Goal: Information Seeking & Learning: Find specific page/section

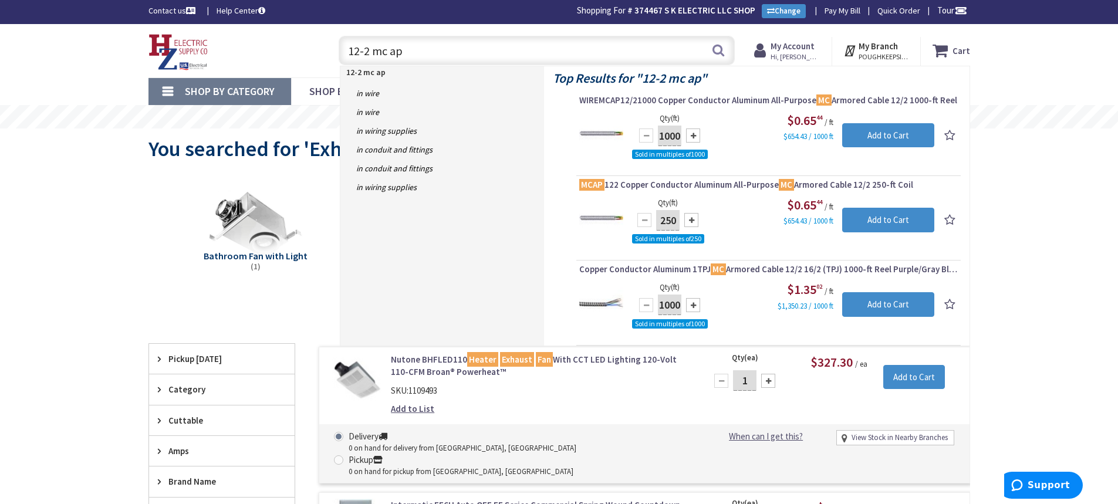
click at [412, 51] on input "12-2 mc ap" at bounding box center [537, 50] width 396 height 29
drag, startPoint x: 412, startPoint y: 51, endPoint x: 337, endPoint y: 54, distance: 75.2
click at [337, 54] on div "12-2 mc ap 12-2 mc ap Search" at bounding box center [534, 50] width 402 height 38
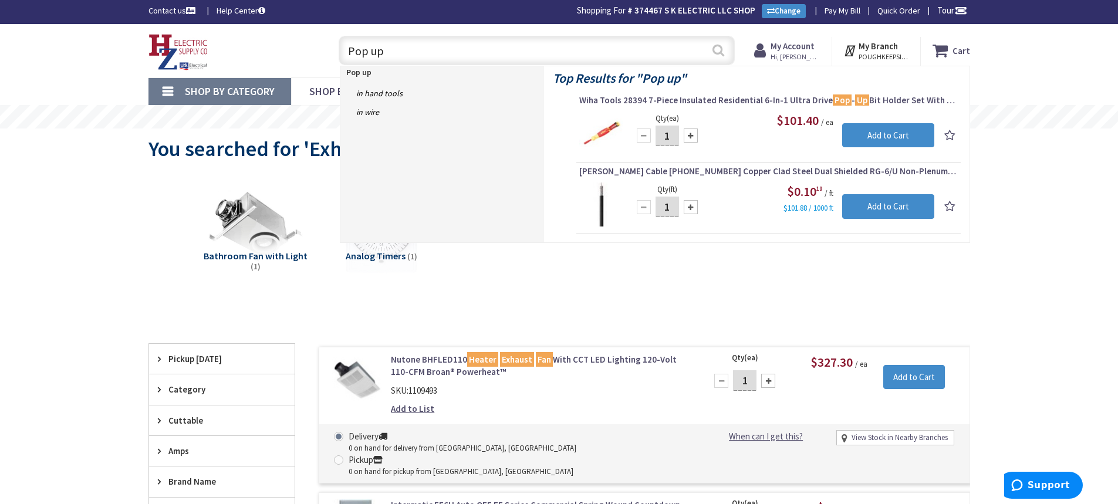
type input "Pop up"
click at [717, 52] on button "Search" at bounding box center [717, 50] width 15 height 26
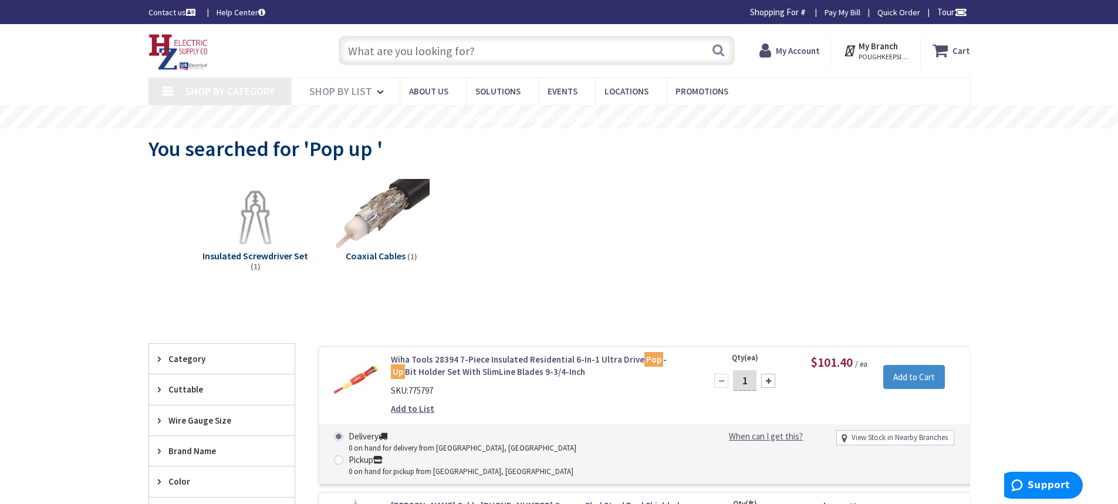
click at [417, 47] on input "text" at bounding box center [537, 50] width 396 height 29
type input "[PERSON_NAME] Corners Rd, [GEOGRAPHIC_DATA], [GEOGRAPHIC_DATA]"
type input "P"
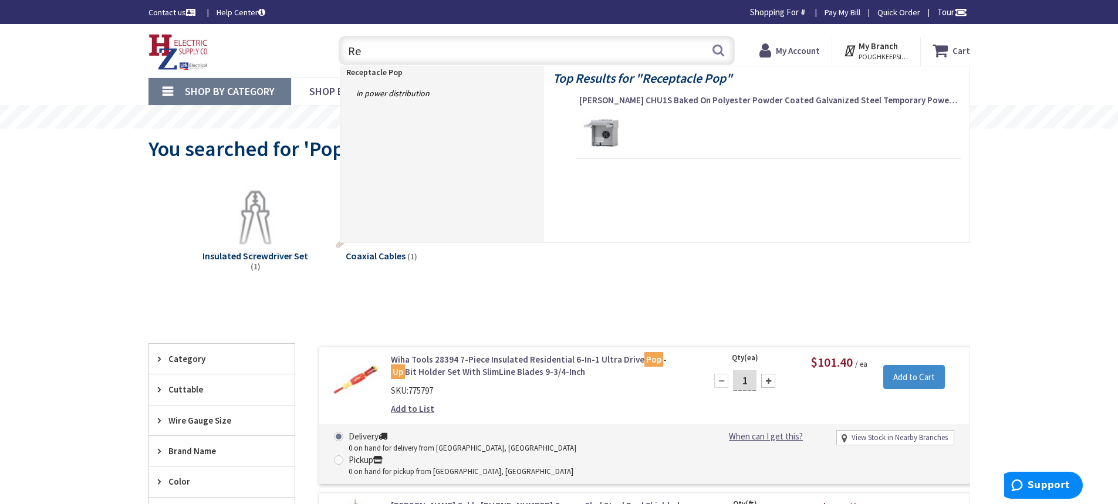
type input "R"
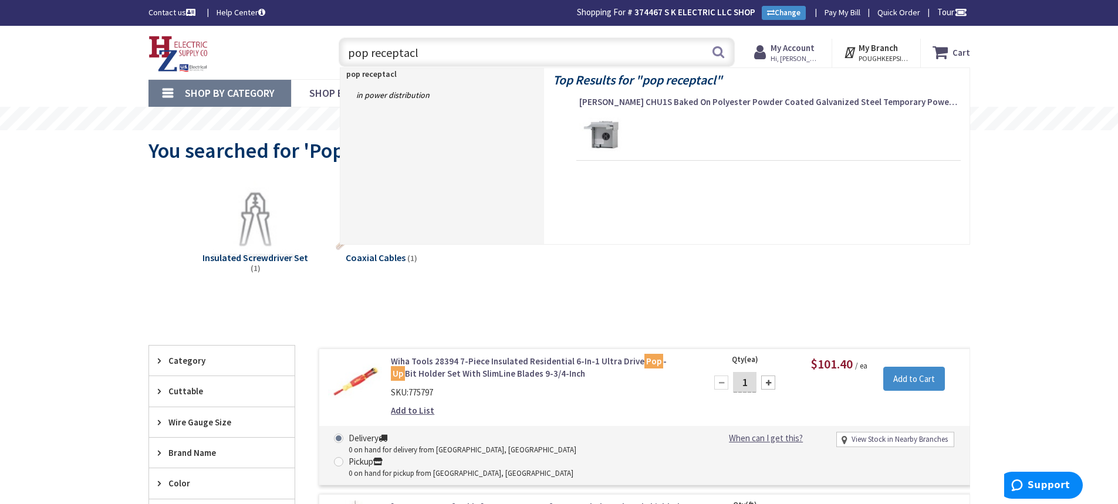
type input "pop receptacle"
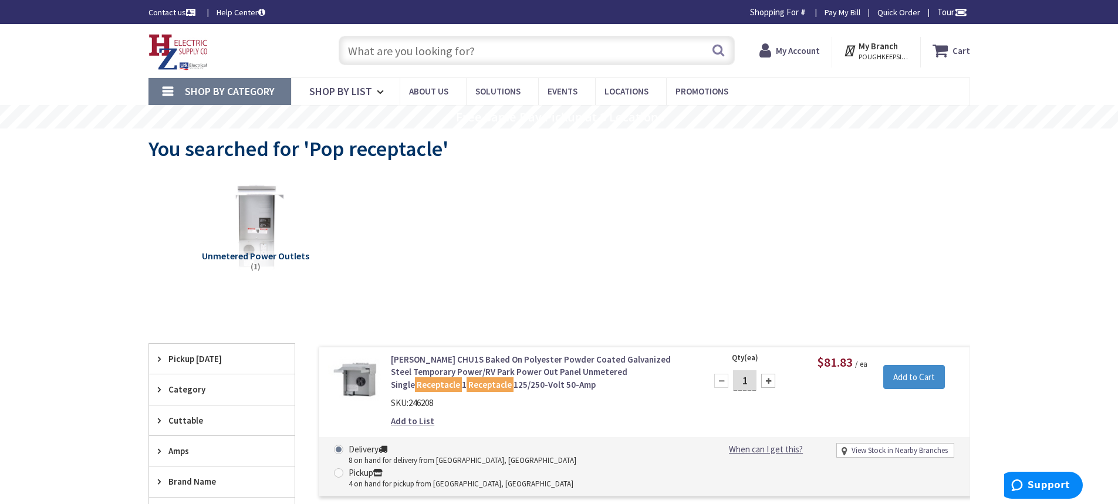
click at [480, 45] on input "text" at bounding box center [537, 50] width 396 height 29
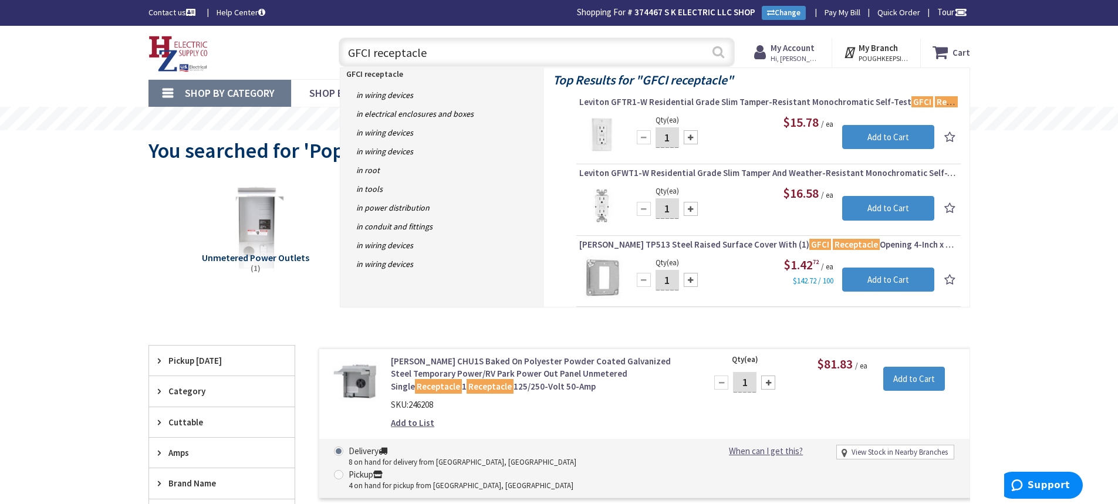
type input "GFCI receptacle"
click at [718, 46] on button "Search" at bounding box center [717, 52] width 15 height 26
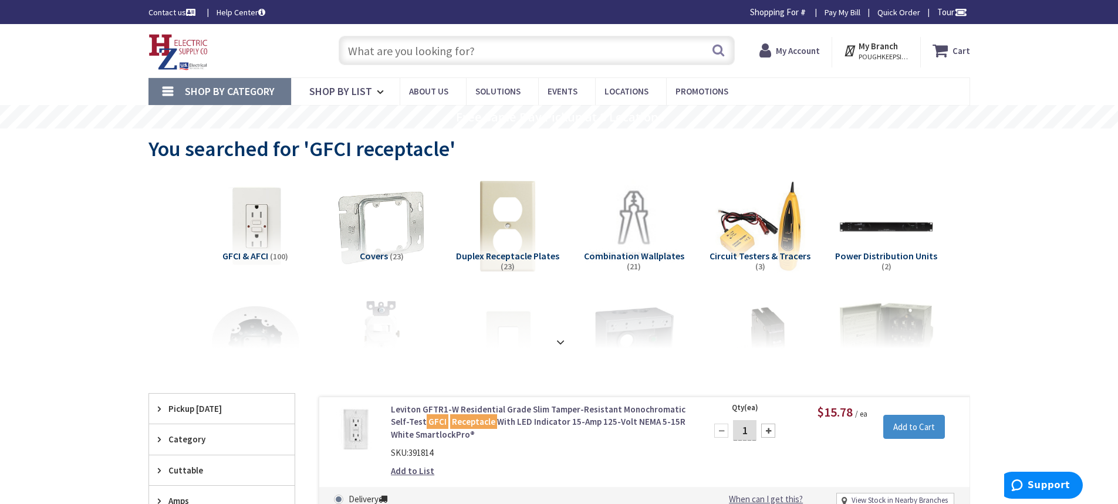
click at [386, 53] on input "text" at bounding box center [537, 50] width 396 height 29
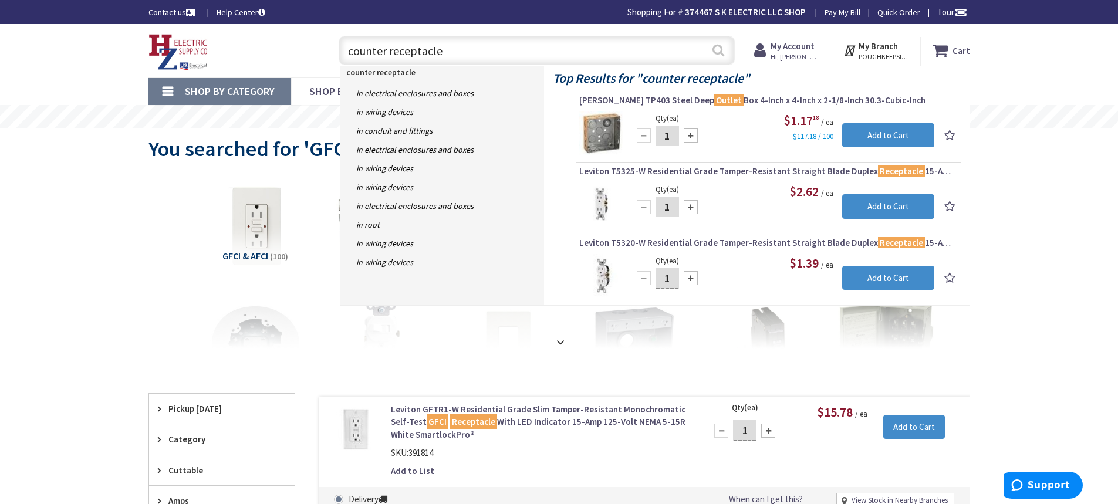
type input "counter receptacle"
click at [722, 51] on button "Search" at bounding box center [717, 50] width 15 height 26
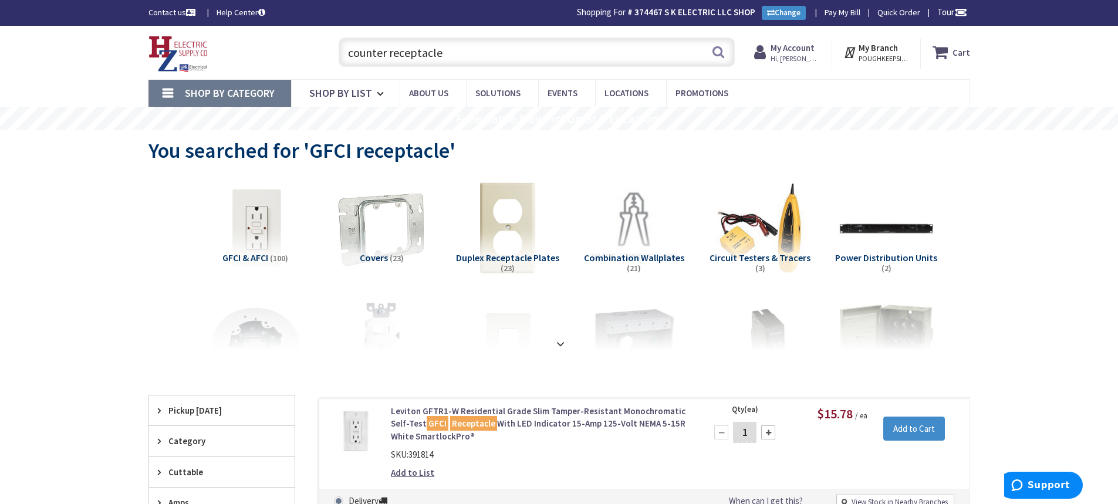
drag, startPoint x: 452, startPoint y: 52, endPoint x: 329, endPoint y: 56, distance: 122.7
click at [329, 56] on div "counter receptacle counter receptacle Search" at bounding box center [533, 52] width 419 height 38
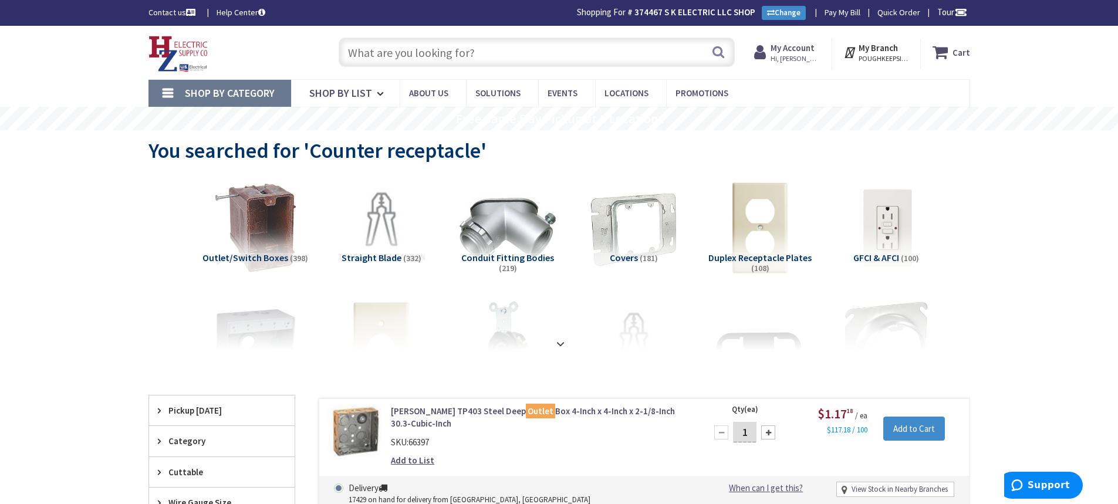
click at [402, 56] on input "text" at bounding box center [537, 52] width 396 height 29
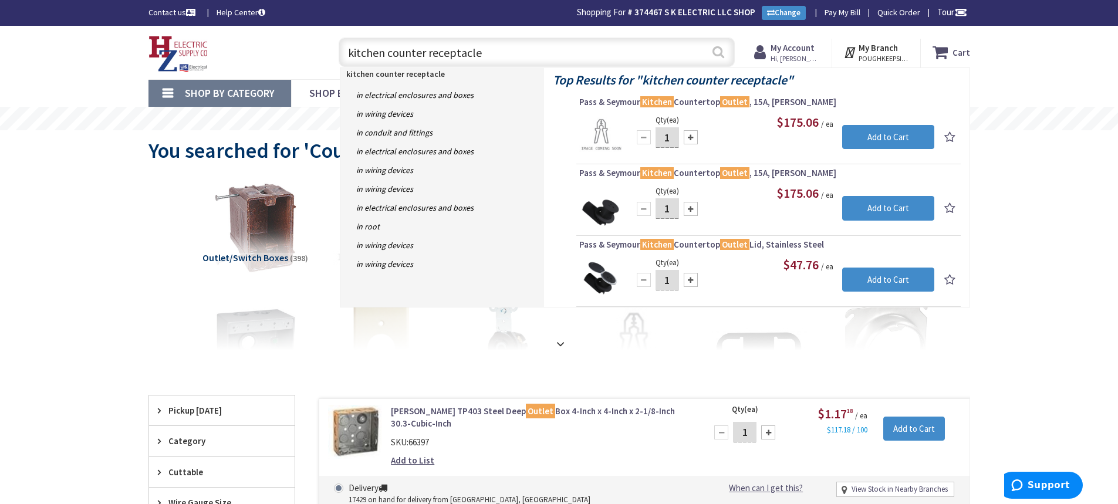
type input "kitchen counter receptacle"
click at [719, 54] on button "Search" at bounding box center [717, 52] width 15 height 26
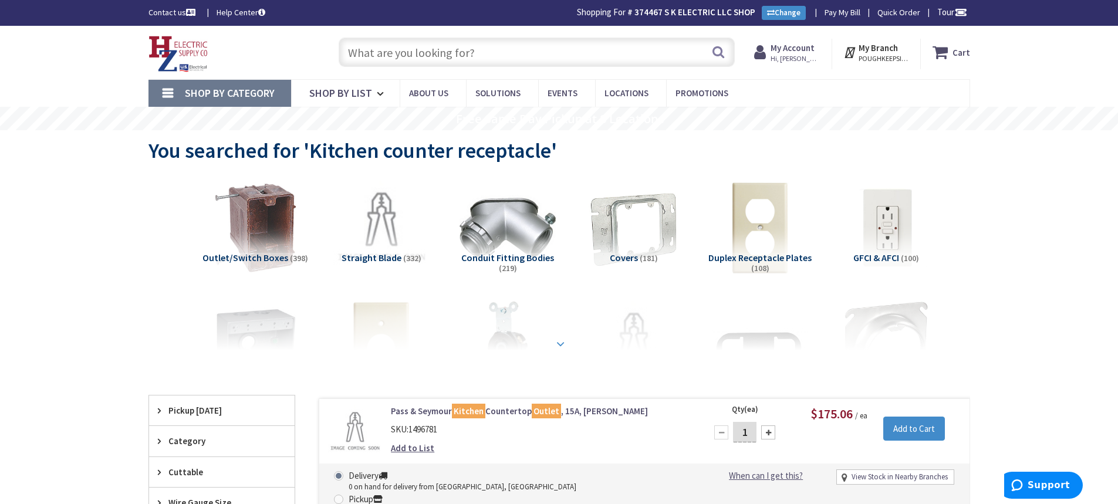
click at [559, 341] on strong at bounding box center [560, 343] width 14 height 13
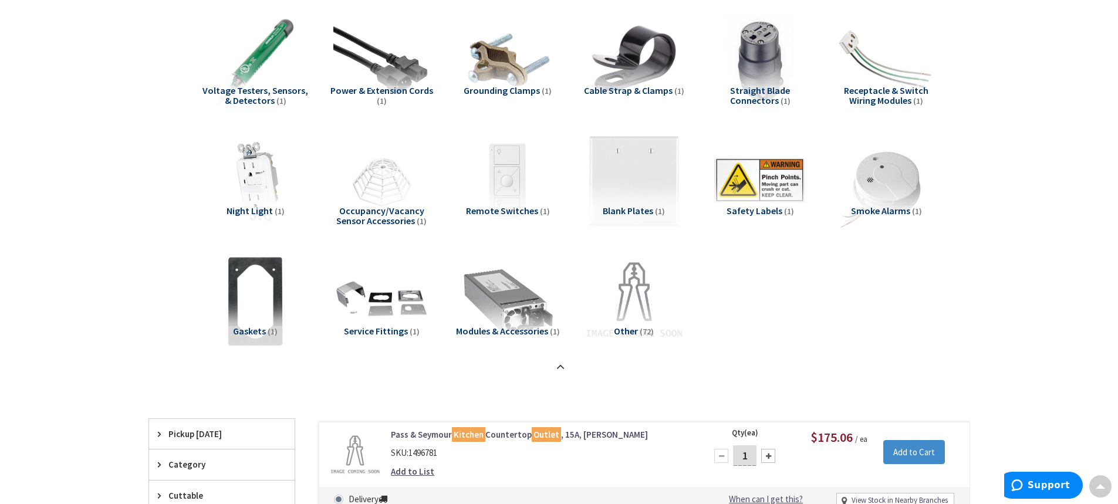
scroll to position [1349, 0]
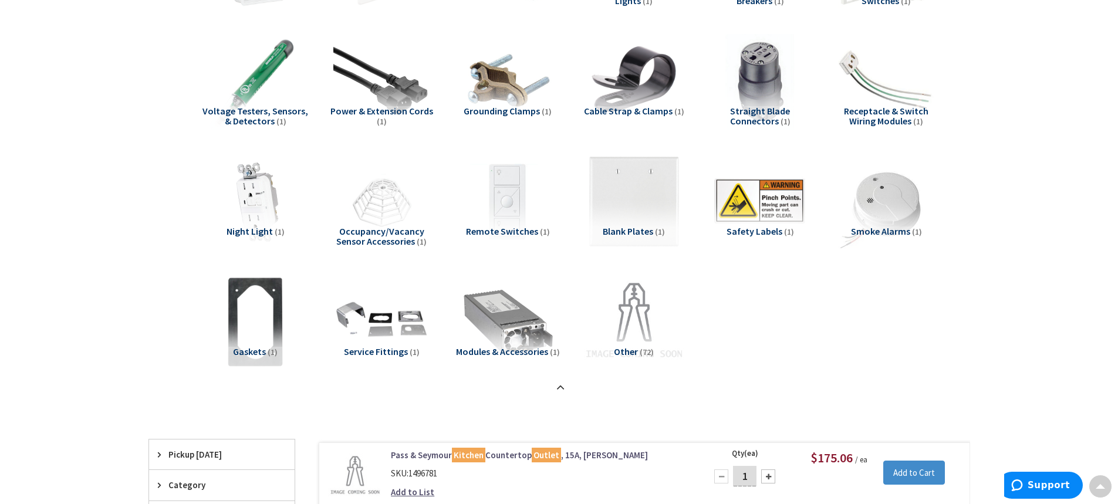
click at [634, 329] on img at bounding box center [633, 322] width 106 height 106
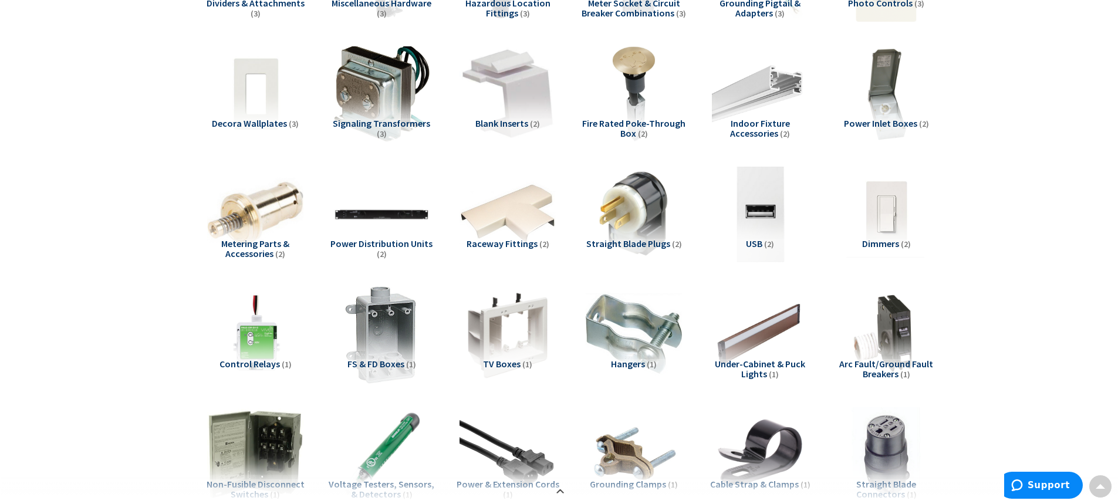
scroll to position [997, 0]
